Goal: Check status: Check status

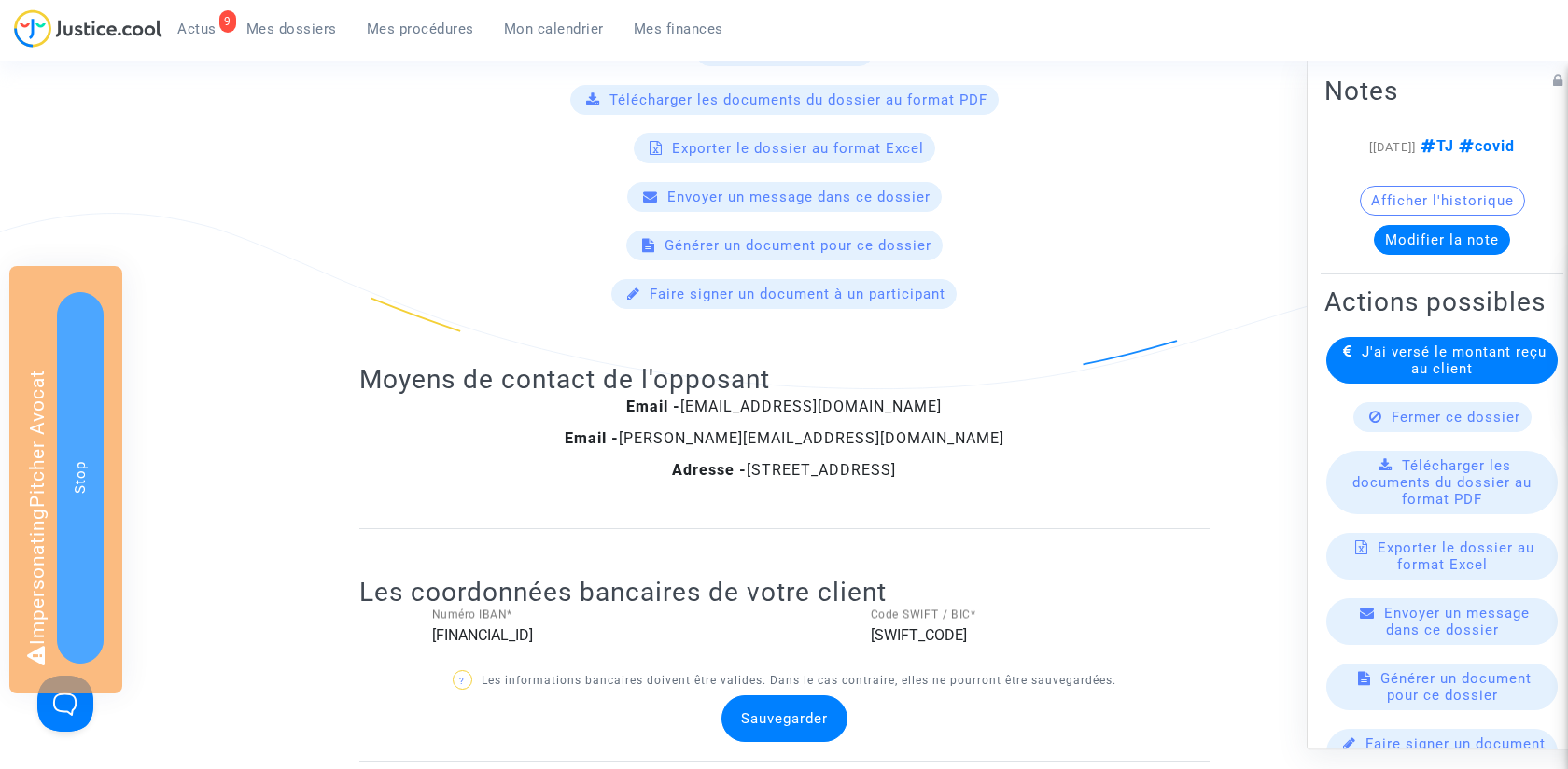
scroll to position [1189, 0]
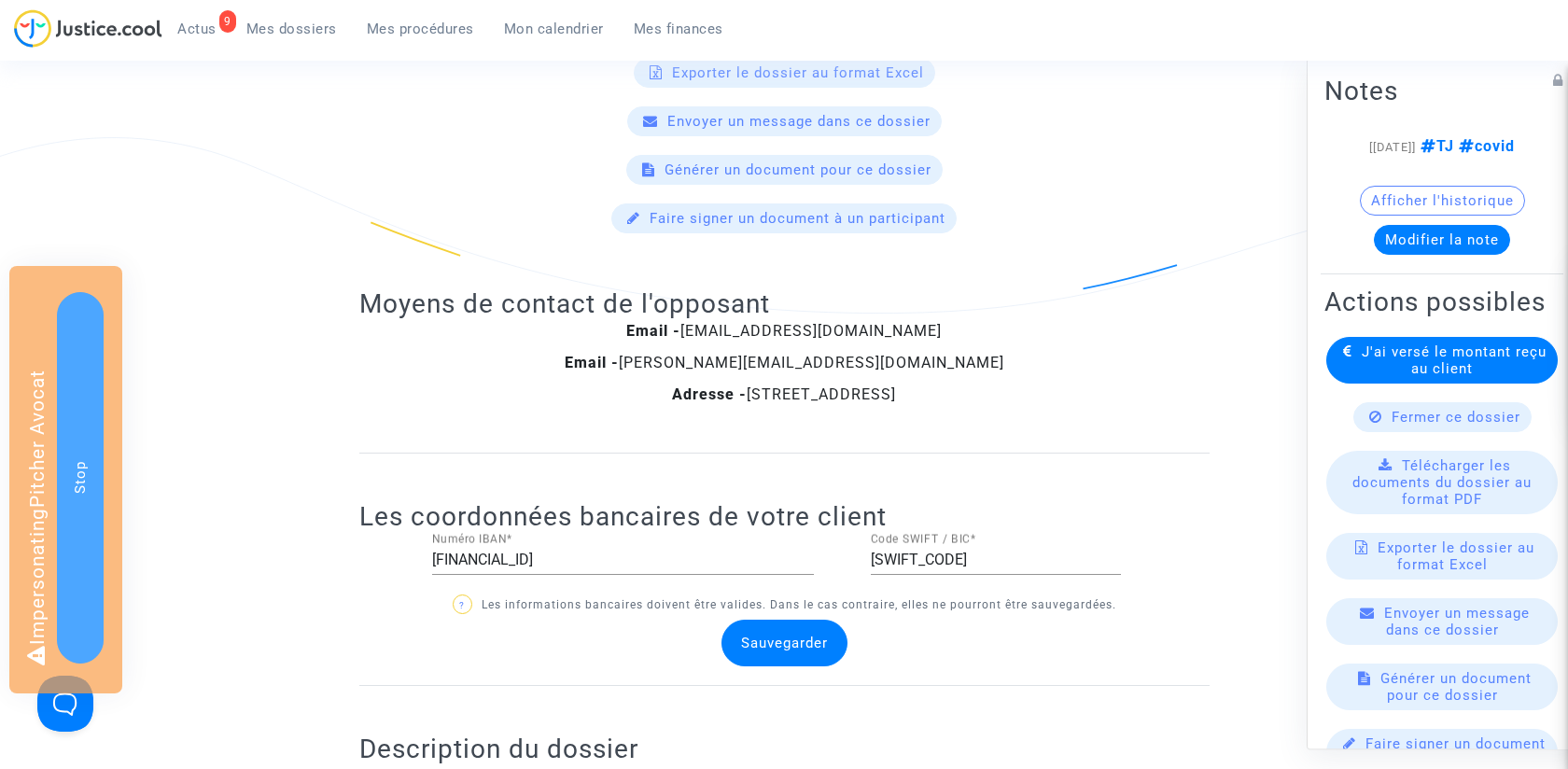
click at [712, 551] on input "[FINANCIAL_ID]" at bounding box center [622, 560] width 382 height 17
